Goal: Task Accomplishment & Management: Manage account settings

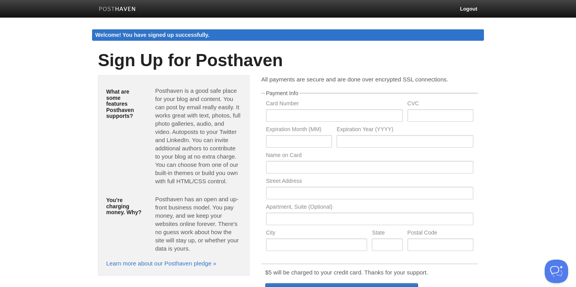
click at [118, 17] on link at bounding box center [117, 10] width 49 height 18
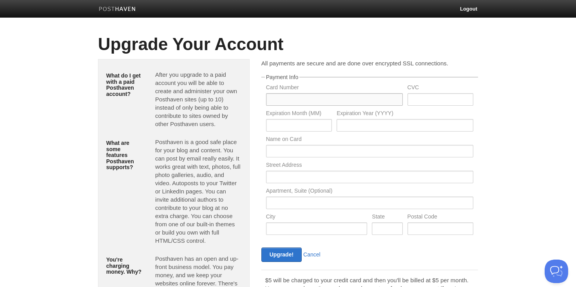
click at [358, 98] on input "text" at bounding box center [334, 99] width 137 height 13
paste input "4126612016707484"
type input "4126612016707484"
click at [354, 78] on fieldset "Payment Info Card Number 4126612016707484 CVC Expiration Month (MM) Expiration …" at bounding box center [370, 156] width 217 height 165
click at [316, 125] on input "text" at bounding box center [299, 125] width 66 height 13
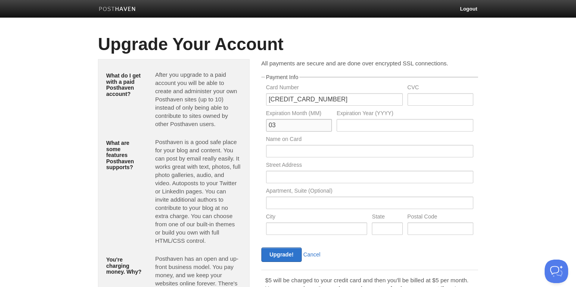
type input "03"
type input "2026"
click at [430, 100] on input "text" at bounding box center [441, 99] width 66 height 13
paste input "686"
type input "686"
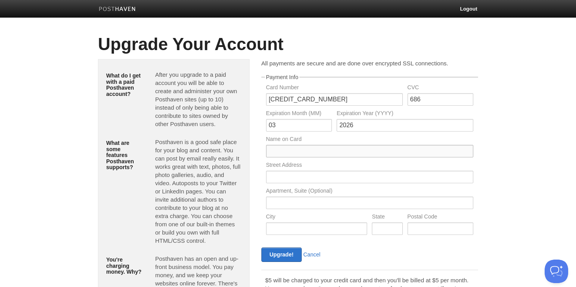
click at [332, 151] on input "text" at bounding box center [369, 151] width 207 height 13
type input "PAVEL LOMOV"
paste input "34 Rudaki Street 734025 Dushanbe"
drag, startPoint x: 338, startPoint y: 176, endPoint x: 316, endPoint y: 176, distance: 21.2
click at [316, 176] on input "34 Rudaki Street 734025 Dushanbe" at bounding box center [369, 177] width 207 height 13
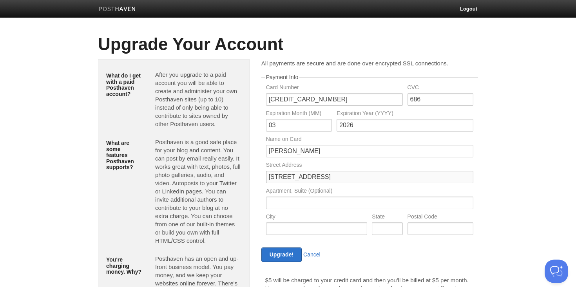
type input "34 Rudaki Street Dushanbe"
click at [454, 233] on input "text" at bounding box center [441, 229] width 66 height 13
paste input "734025"
type input "734025"
drag, startPoint x: 316, startPoint y: 178, endPoint x: 368, endPoint y: 177, distance: 52.2
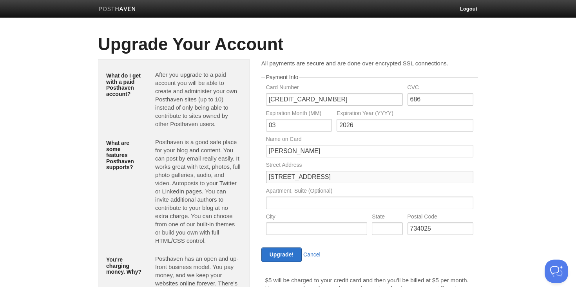
click at [367, 178] on input "34 Rudaki Street Dushanbe" at bounding box center [369, 177] width 207 height 13
type input "34 Rudaki Street"
click at [303, 230] on input "text" at bounding box center [317, 229] width 102 height 13
paste input "Dushanbe"
type input "Dushanbe"
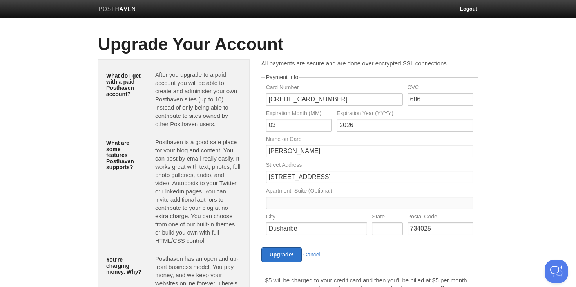
click at [286, 200] on input "text" at bounding box center [369, 203] width 207 height 13
type input "12"
click at [276, 254] on input "Upgrade!" at bounding box center [282, 255] width 40 height 15
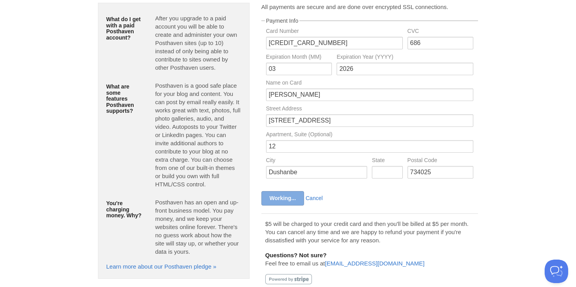
scroll to position [75, 0]
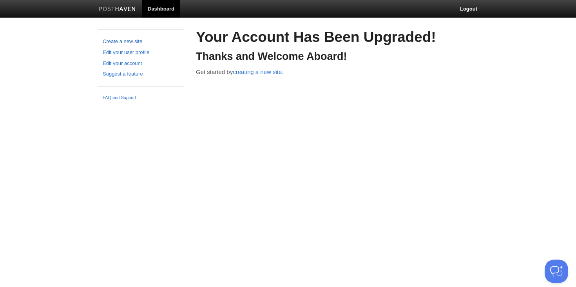
click at [131, 43] on link "Create a new site" at bounding box center [141, 42] width 77 height 8
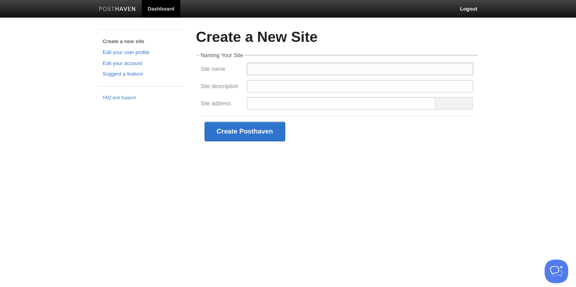
click at [270, 69] on input "Site name" at bounding box center [360, 69] width 227 height 13
type input "В"
type input "D"
type input "[PERSON_NAME]"
click at [260, 86] on input "Site description" at bounding box center [360, 86] width 227 height 13
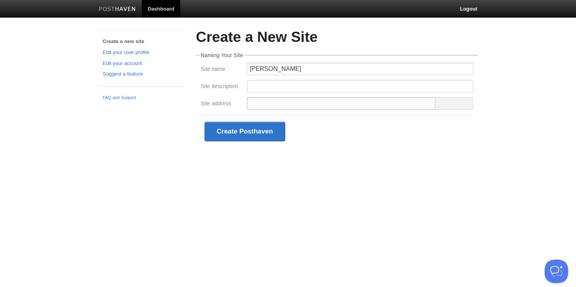
click at [268, 101] on input "Site address" at bounding box center [341, 103] width 189 height 13
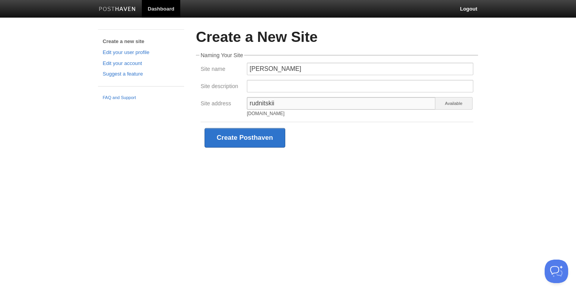
type input "rudnitskii"
click at [357, 127] on div "Create Posthaven" at bounding box center [337, 138] width 273 height 32
click at [260, 138] on button "Create Posthaven" at bounding box center [245, 138] width 81 height 20
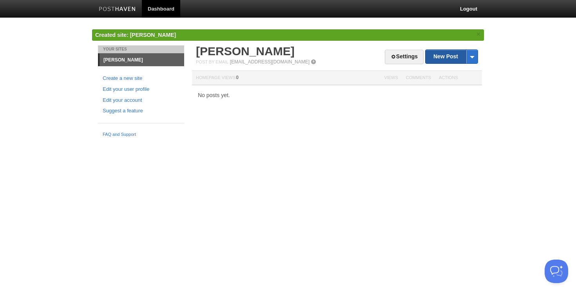
click at [440, 54] on link "New Post" at bounding box center [452, 57] width 52 height 14
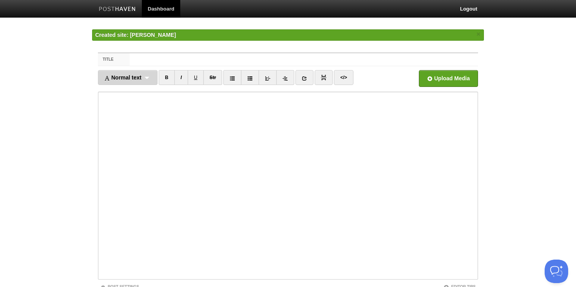
click at [132, 80] on span "Normal text" at bounding box center [122, 77] width 37 height 6
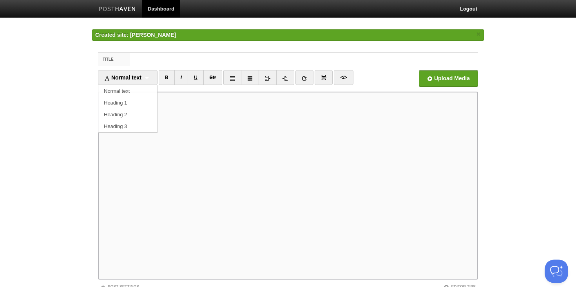
click at [519, 54] on body "Dashboard Logout Created site: Даниил Рудницкий × Your Sites Даниил Рудницкий C…" at bounding box center [288, 174] width 576 height 348
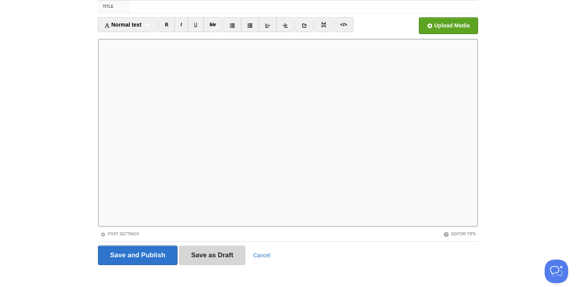
scroll to position [44, 0]
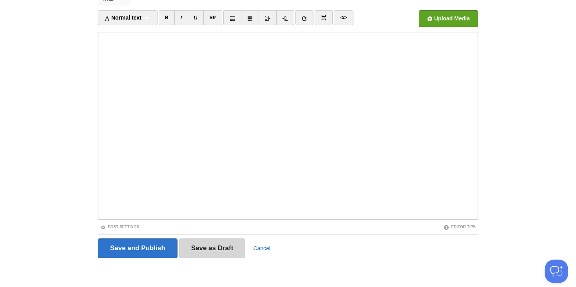
click at [212, 249] on input "Save as Draft" at bounding box center [212, 249] width 67 height 20
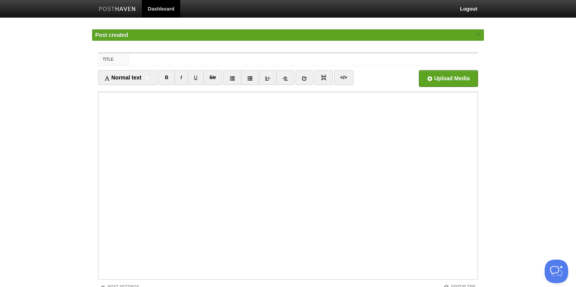
click at [111, 7] on img at bounding box center [117, 10] width 37 height 6
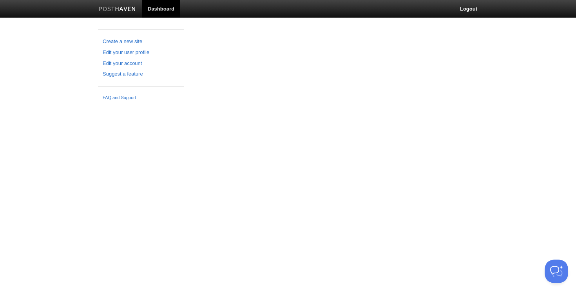
click at [112, 9] on img at bounding box center [117, 10] width 37 height 6
click at [137, 55] on link "Edit your user profile" at bounding box center [141, 53] width 77 height 8
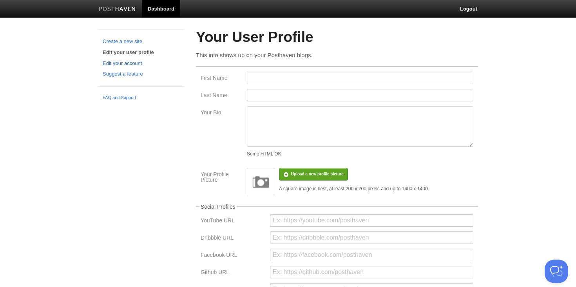
click at [134, 62] on link "Edit your account" at bounding box center [141, 64] width 77 height 8
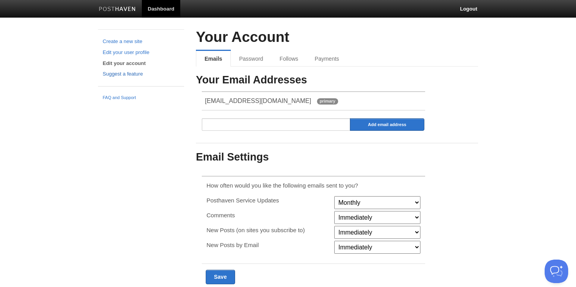
click at [130, 77] on link "Suggest a feature" at bounding box center [141, 74] width 77 height 8
click at [116, 52] on link "Edit your user profile" at bounding box center [141, 53] width 77 height 8
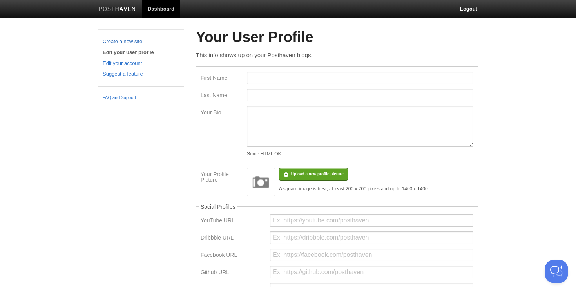
click at [131, 42] on link "Create a new site" at bounding box center [141, 42] width 77 height 8
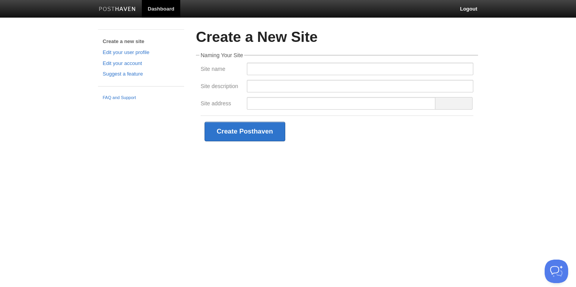
click at [123, 12] on img at bounding box center [117, 10] width 37 height 6
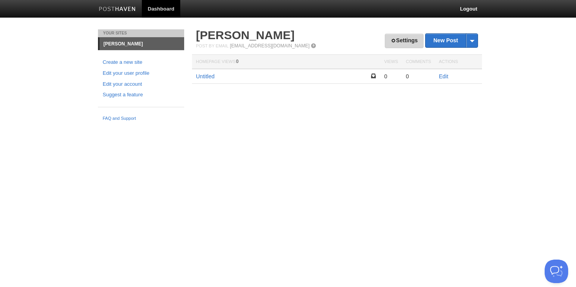
click at [412, 40] on link "Settings" at bounding box center [404, 41] width 39 height 15
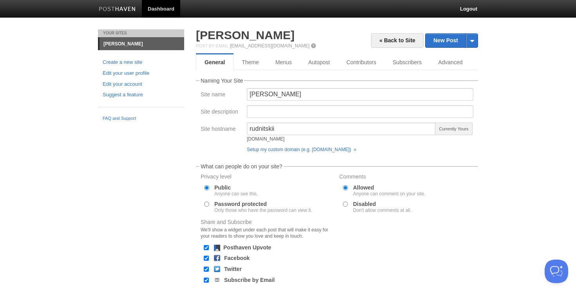
drag, startPoint x: 303, startPoint y: 140, endPoint x: 242, endPoint y: 140, distance: 60.4
click at [242, 140] on div "Site hostname rudnitskii rudnitskii.posthaven.com Currently Yours Setup my cust…" at bounding box center [337, 139] width 278 height 33
copy div "rudnitskii.posthaven.com"
click at [258, 66] on link "Theme" at bounding box center [251, 62] width 34 height 16
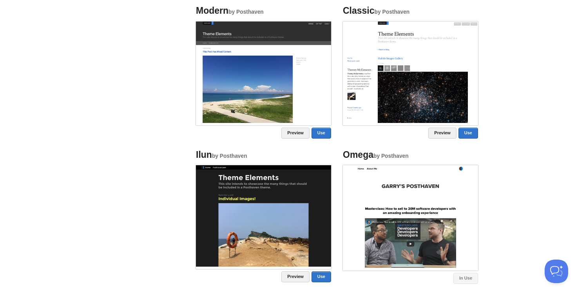
scroll to position [336, 0]
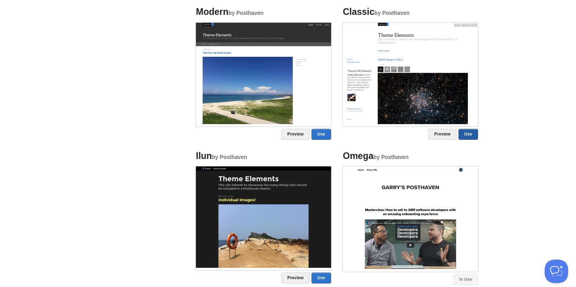
click at [469, 136] on link "Use" at bounding box center [469, 134] width 20 height 11
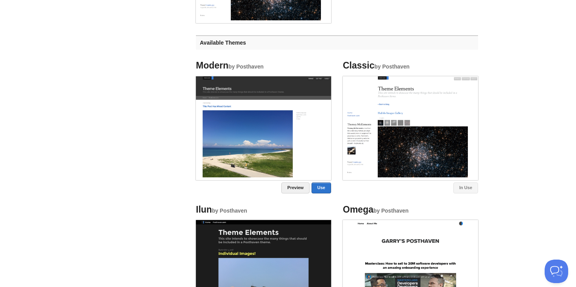
scroll to position [0, 0]
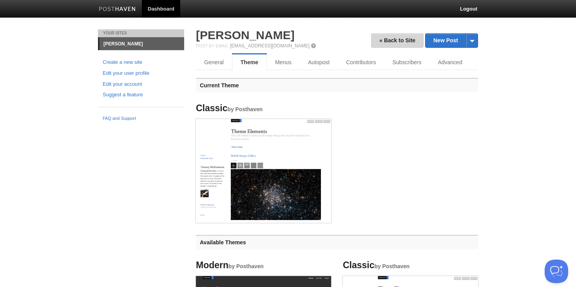
click at [400, 41] on link "« Back to Site" at bounding box center [397, 40] width 53 height 15
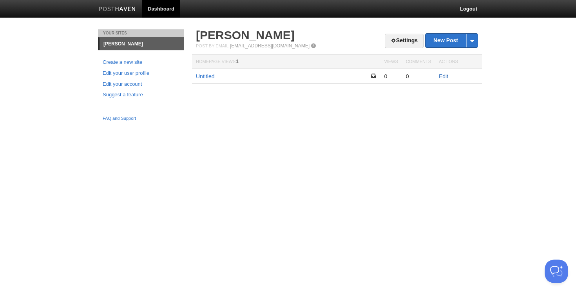
click at [444, 78] on link "Edit" at bounding box center [443, 76] width 9 height 6
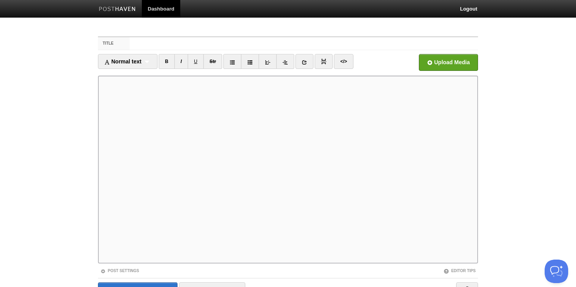
scroll to position [37, 0]
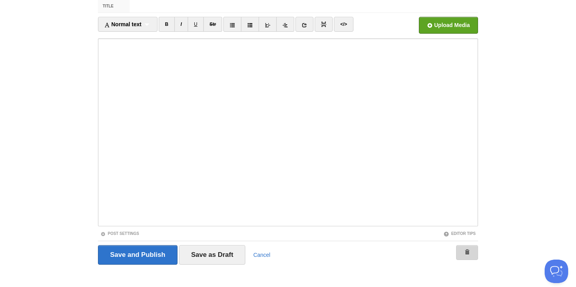
click at [467, 253] on span at bounding box center [467, 252] width 5 height 5
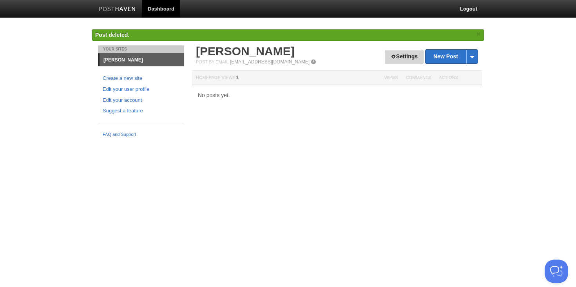
click at [390, 62] on link "Settings" at bounding box center [404, 57] width 39 height 15
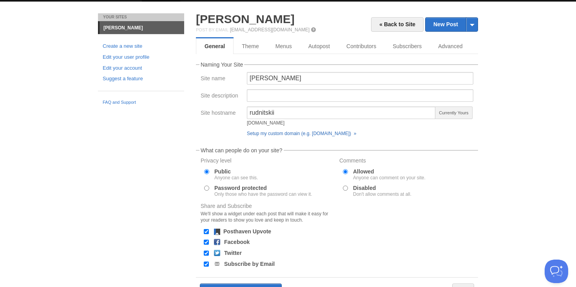
scroll to position [61, 0]
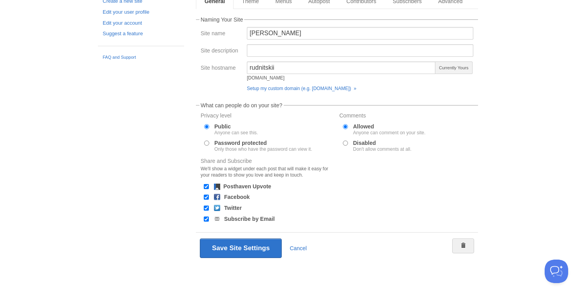
click at [204, 184] on input "Posthaven Upvote" at bounding box center [206, 186] width 5 height 5
checkbox input "false"
click at [204, 199] on input "Facebook" at bounding box center [206, 197] width 5 height 5
checkbox input "false"
click at [206, 209] on input "Twitter" at bounding box center [206, 208] width 5 height 5
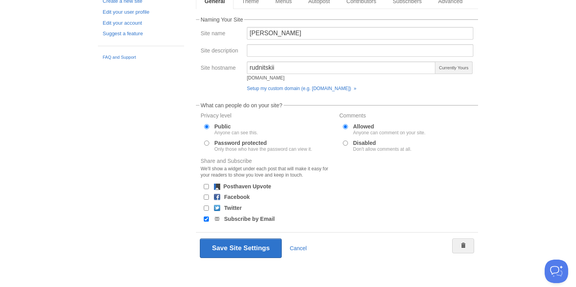
click at [206, 209] on input "Twitter" at bounding box center [206, 208] width 5 height 5
checkbox input "true"
click at [207, 196] on input "Facebook" at bounding box center [206, 197] width 5 height 5
checkbox input "true"
click at [206, 220] on input "Subscribe by Email" at bounding box center [206, 219] width 5 height 5
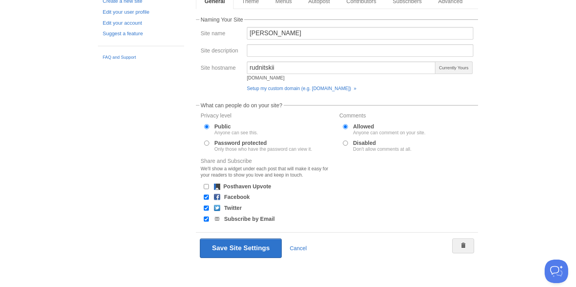
checkbox input "false"
click at [238, 247] on button "Save Site Settings" at bounding box center [241, 249] width 82 height 20
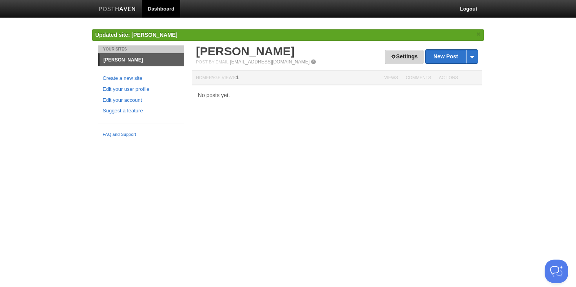
click at [415, 54] on link "Settings" at bounding box center [404, 57] width 39 height 15
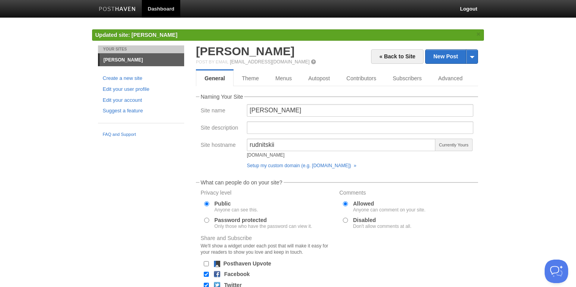
scroll to position [77, 0]
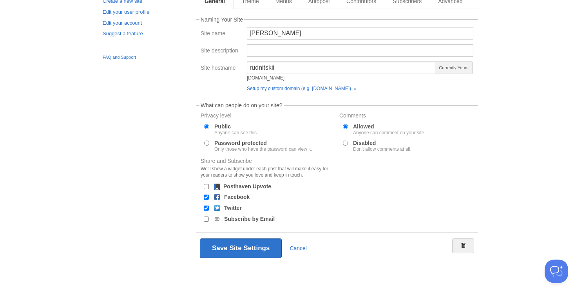
click at [367, 144] on label "Disabled Don't allow comments at all." at bounding box center [382, 145] width 58 height 11
click at [348, 144] on input "Disabled Don't allow comments at all." at bounding box center [345, 143] width 5 height 5
radio input "true"
click at [248, 246] on button "Save Site Settings" at bounding box center [241, 249] width 82 height 20
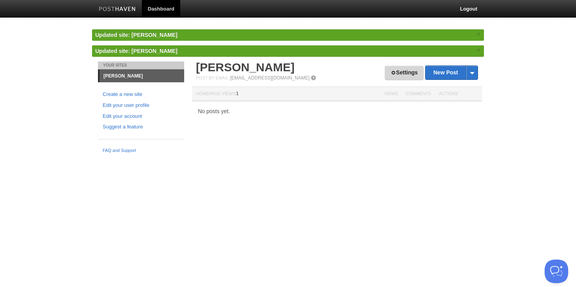
click at [409, 74] on link "Settings" at bounding box center [404, 73] width 39 height 15
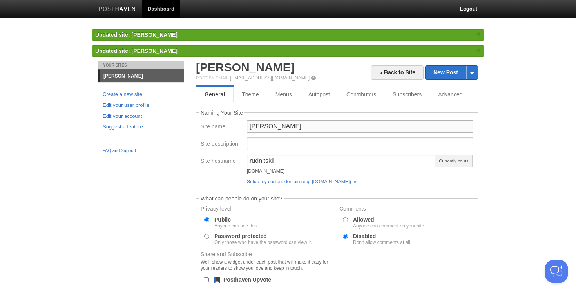
click at [323, 127] on input "[PERSON_NAME]" at bounding box center [360, 126] width 227 height 13
type input "]"
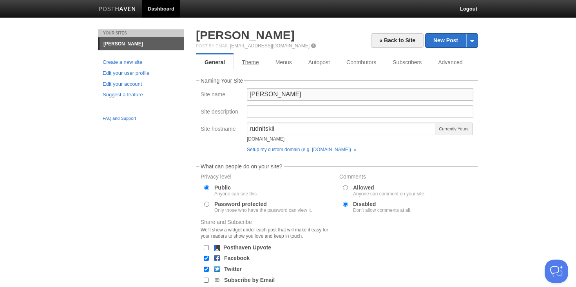
type input "Daniil Rudnitskii"
click at [249, 65] on link "Theme" at bounding box center [251, 62] width 34 height 16
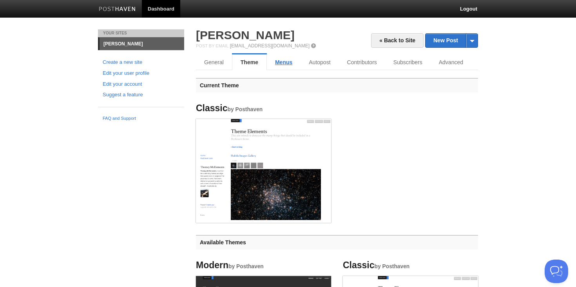
click at [272, 62] on link "Menus" at bounding box center [284, 62] width 34 height 16
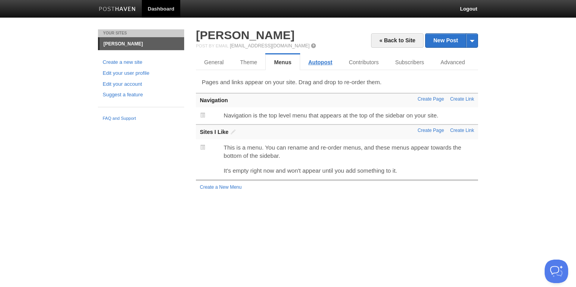
click at [322, 64] on link "Autopost" at bounding box center [320, 62] width 40 height 16
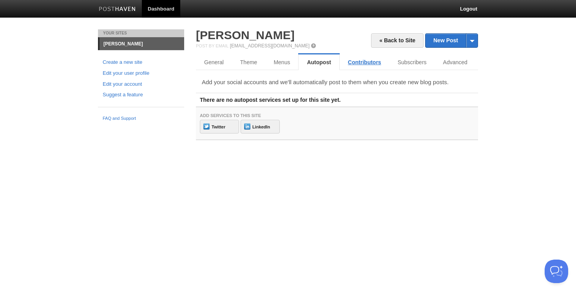
click at [366, 62] on link "Contributors" at bounding box center [365, 62] width 50 height 16
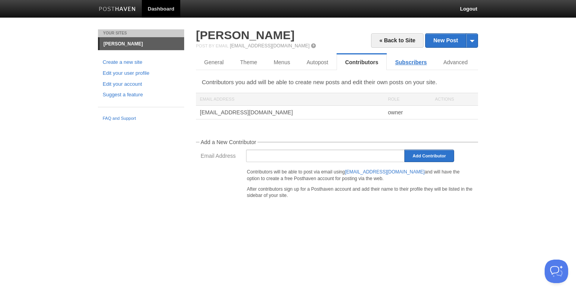
click at [403, 64] on link "Subscribers" at bounding box center [411, 62] width 48 height 16
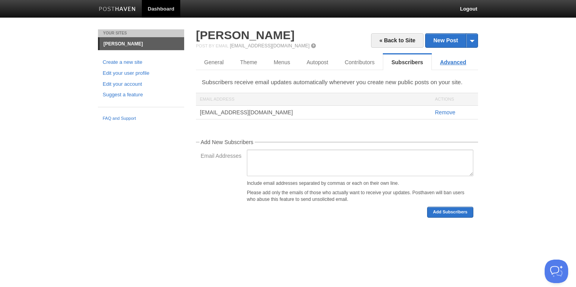
click at [450, 62] on link "Advanced" at bounding box center [453, 62] width 43 height 16
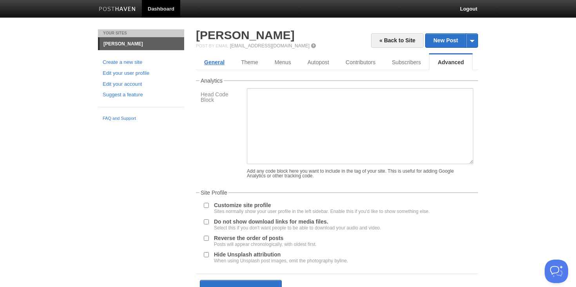
click at [217, 65] on link "General" at bounding box center [214, 62] width 37 height 16
